Goal: Use online tool/utility: Utilize a website feature to perform a specific function

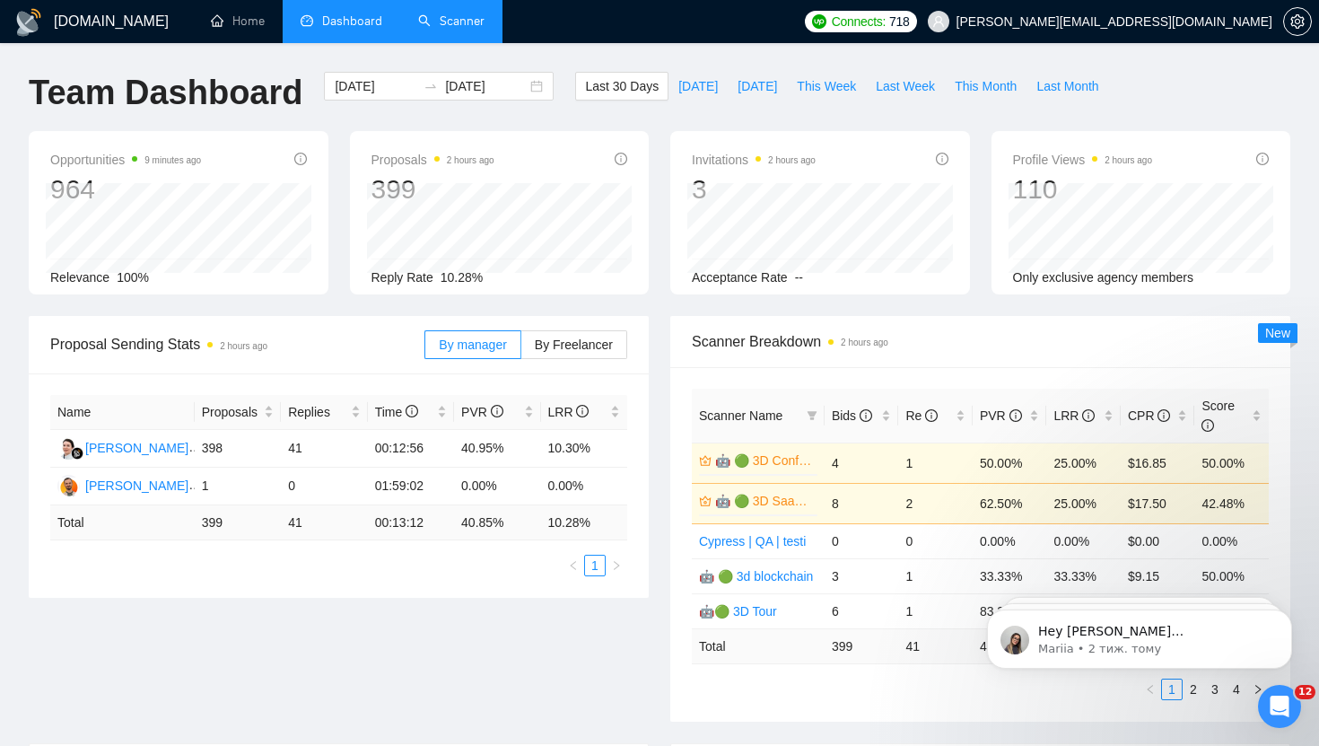
click at [460, 15] on link "Scanner" at bounding box center [451, 20] width 66 height 15
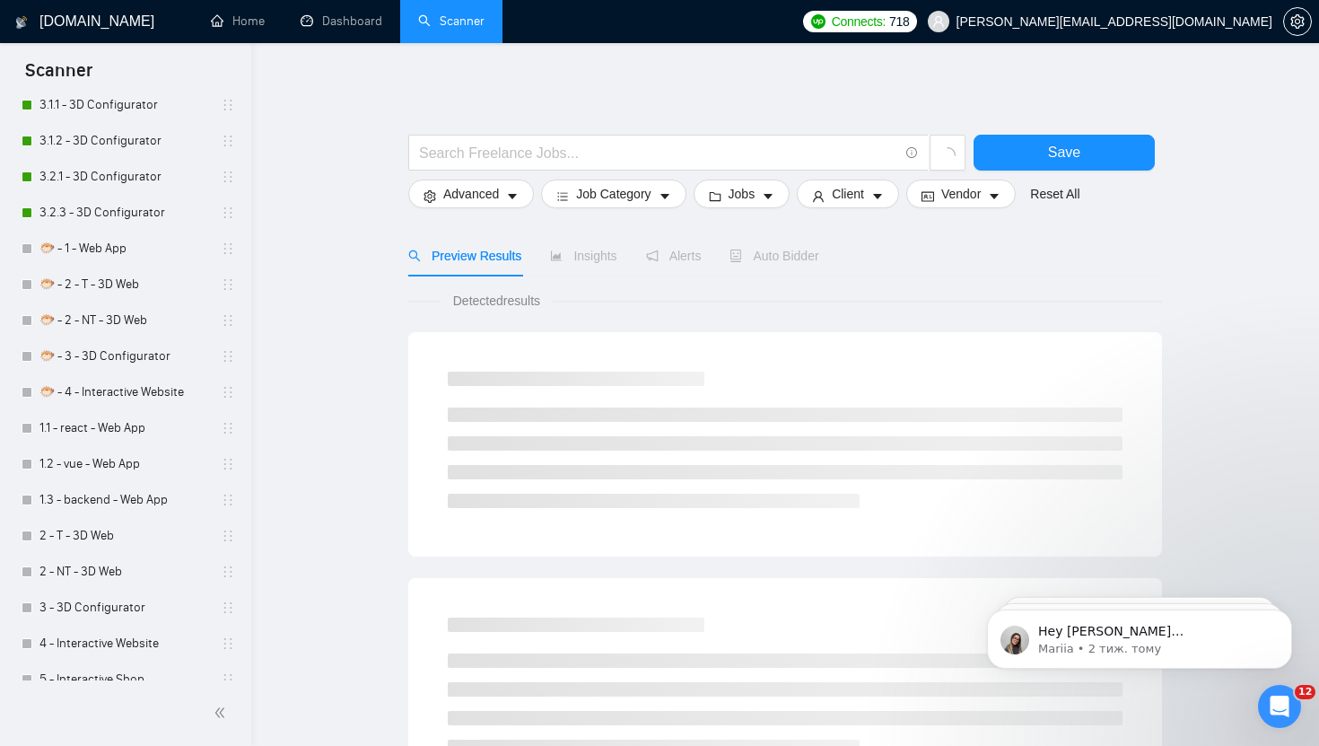
scroll to position [1047, 0]
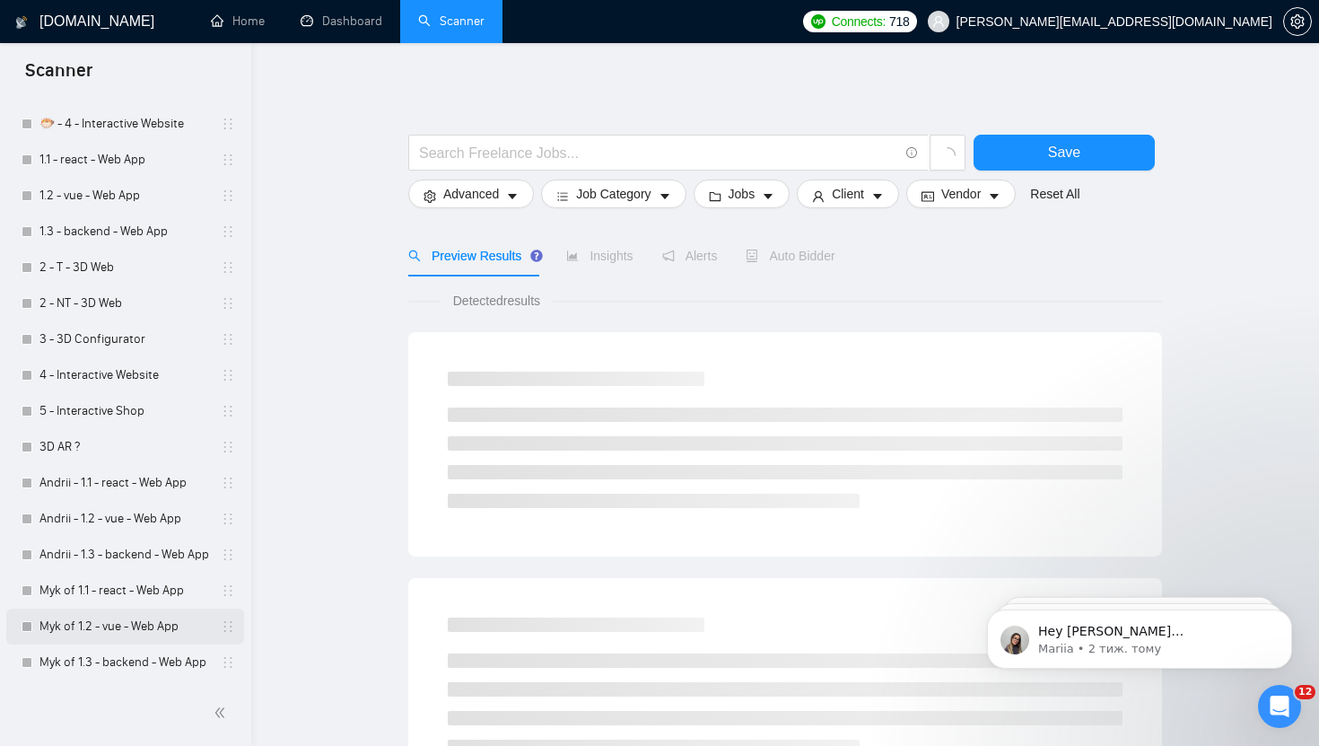
click at [119, 620] on link "Myk of 1.2 - vue - Web App" at bounding box center [124, 627] width 171 height 36
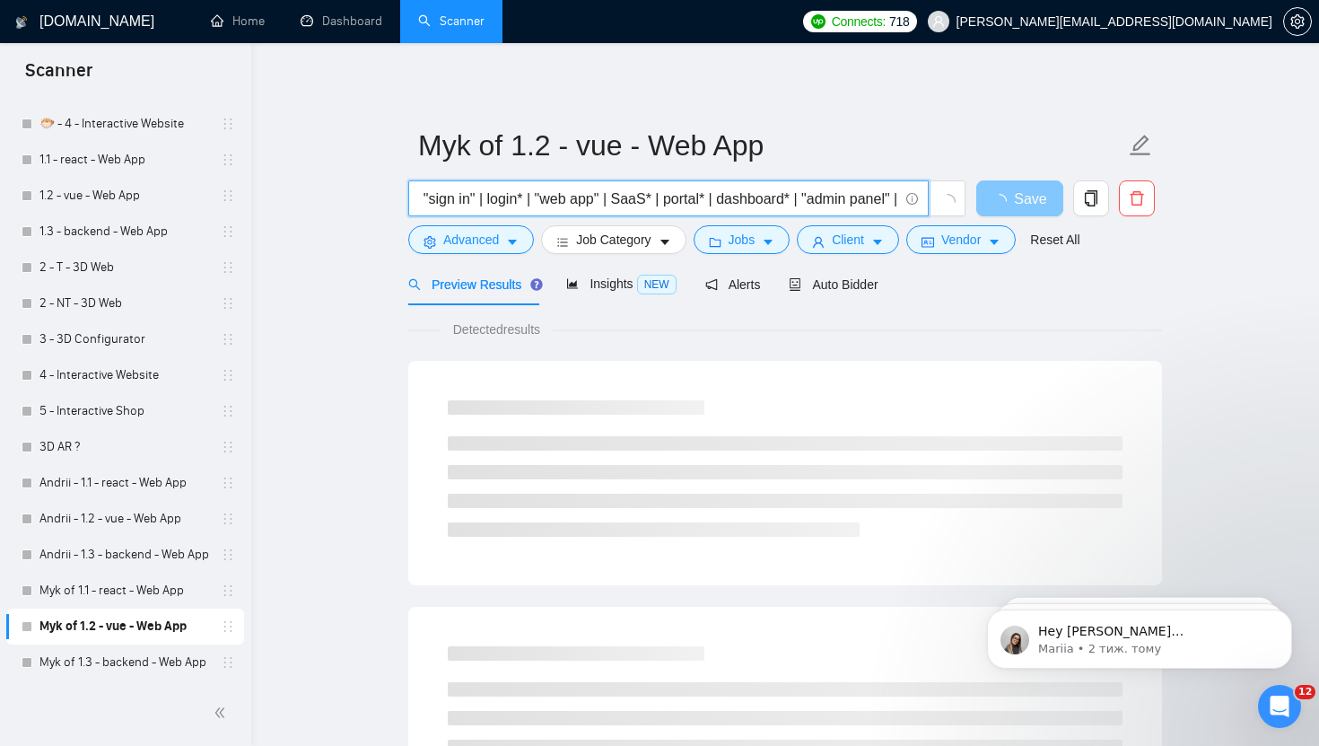
drag, startPoint x: 568, startPoint y: 199, endPoint x: 1038, endPoint y: 207, distance: 469.5
click at [1038, 207] on div "(vue* | nuxt* | svelte*) + ( Ai* | App* | payment* | auth* | signup* | signin*|…" at bounding box center [782, 202] width 754 height 45
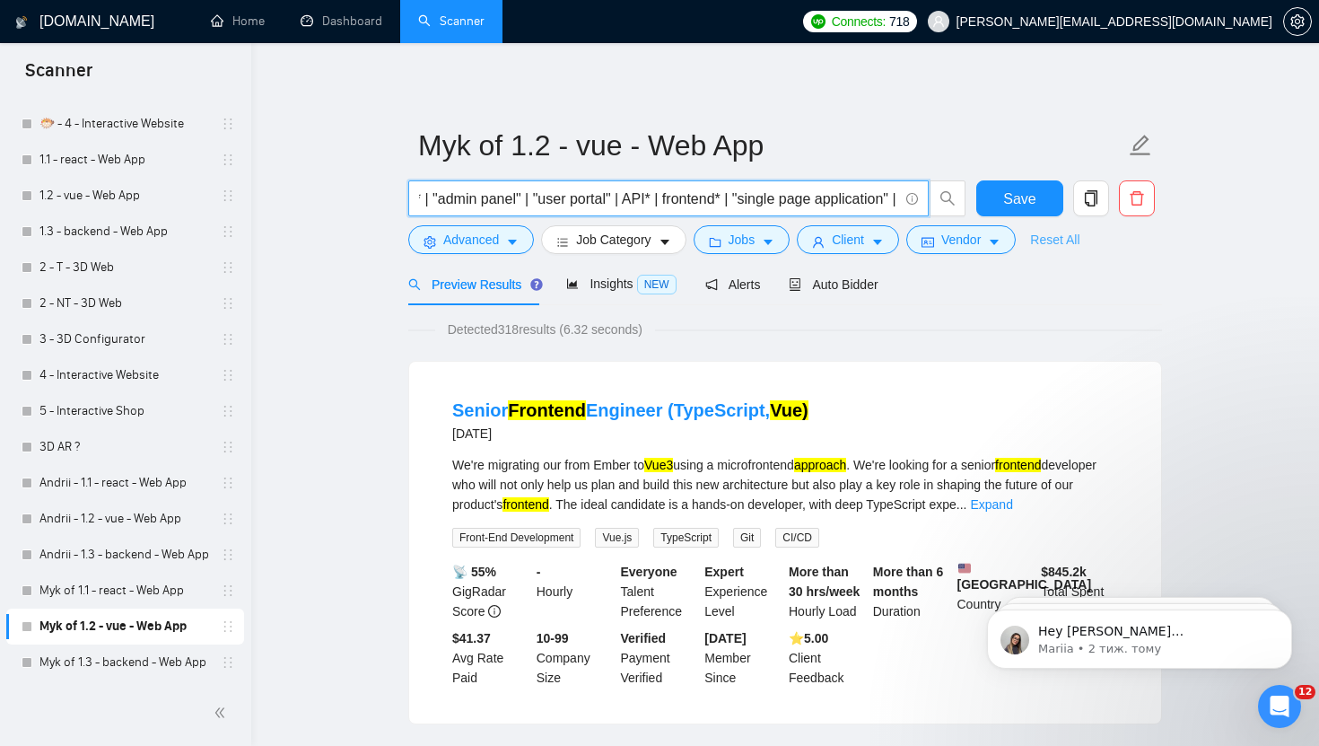
scroll to position [0, 1530]
drag, startPoint x: 655, startPoint y: 203, endPoint x: 1090, endPoint y: 235, distance: 436.5
click at [1090, 235] on form "Myk of 1.2 - vue - Web App (vue* | nuxt* | svelte*) + ( Ai* | App* | payment* |…" at bounding box center [785, 190] width 754 height 146
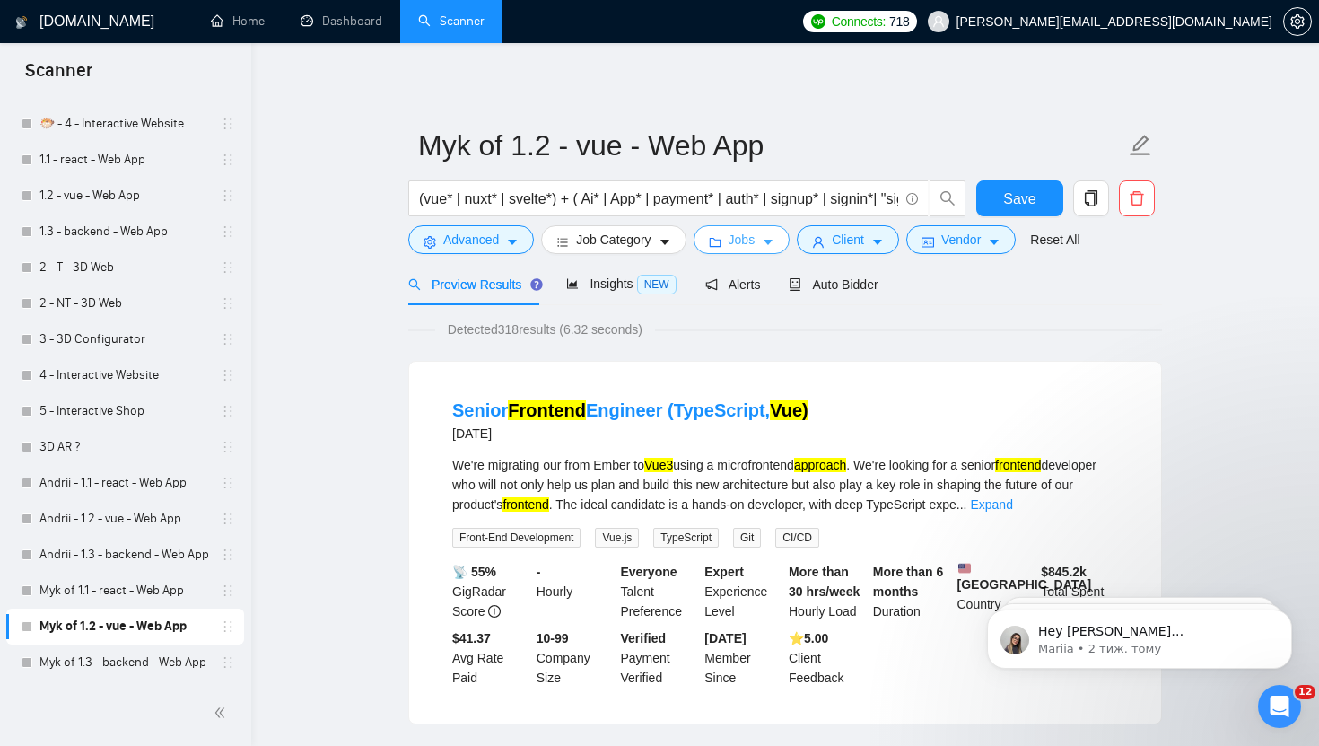
click at [775, 228] on button "Jobs" at bounding box center [742, 239] width 97 height 29
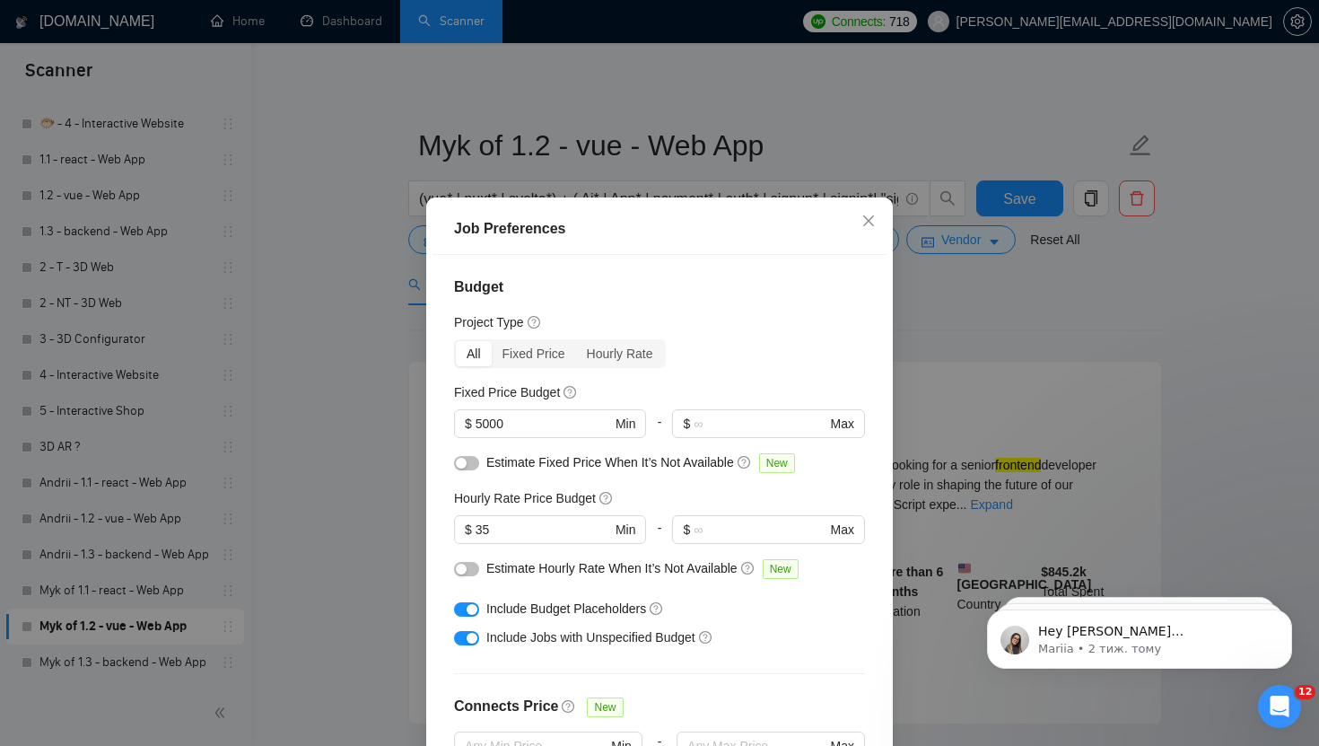
click at [1249, 324] on div "Job Preferences Budget Project Type All Fixed Price Hourly Rate Fixed Price Bud…" at bounding box center [659, 373] width 1319 height 746
